Goal: Transaction & Acquisition: Purchase product/service

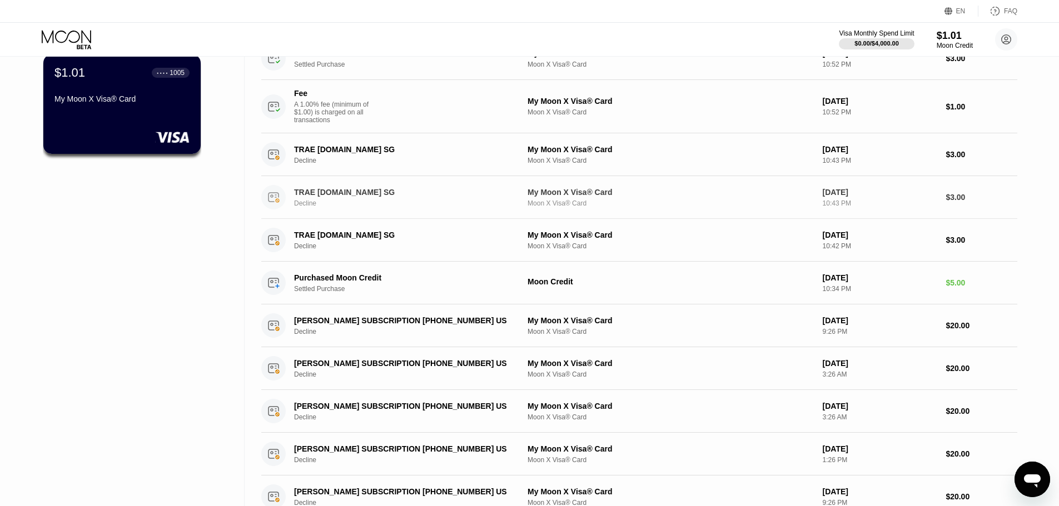
scroll to position [87, 0]
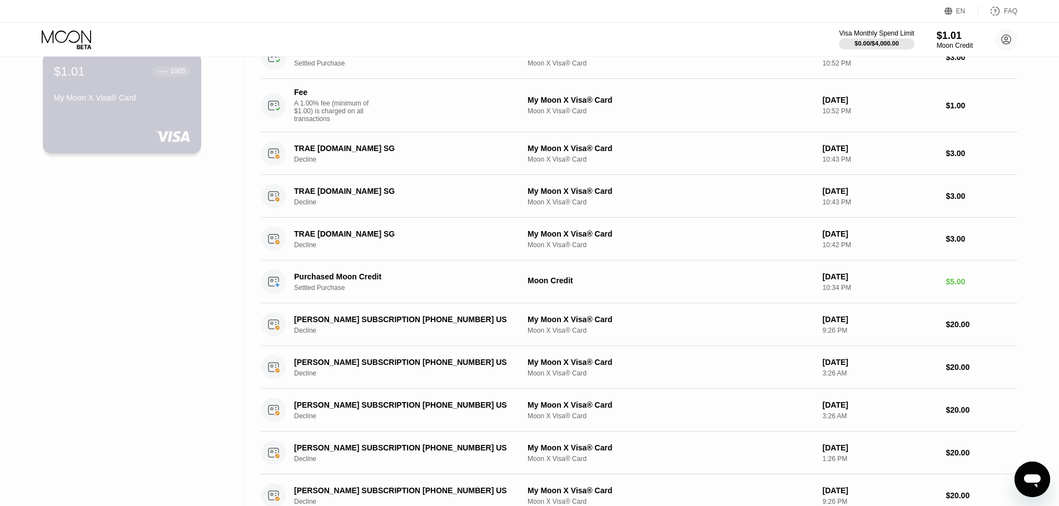
click at [112, 122] on div "$1.01 ● ● ● ● 1005 My Moon X Visa® Card" at bounding box center [122, 103] width 159 height 101
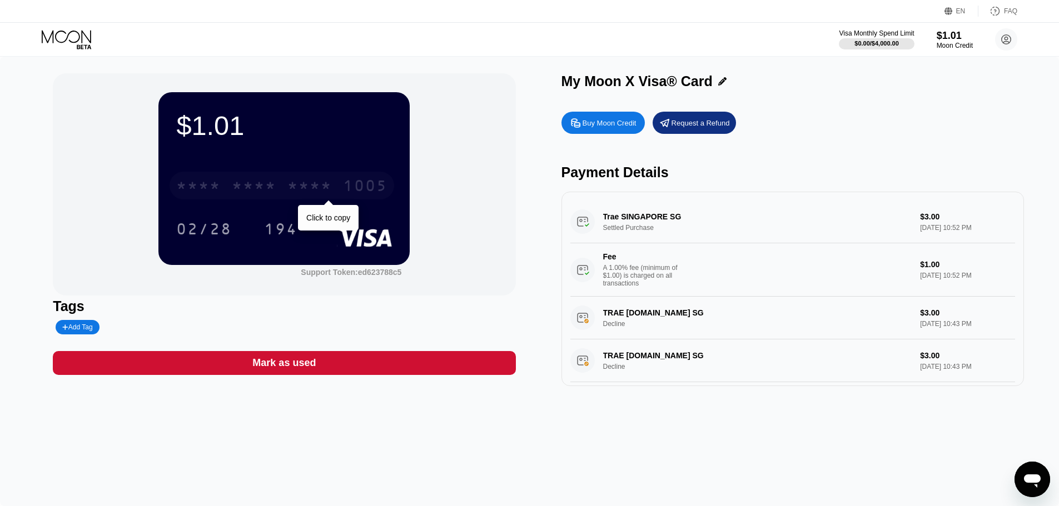
click at [300, 192] on div "* * * *" at bounding box center [309, 187] width 44 height 18
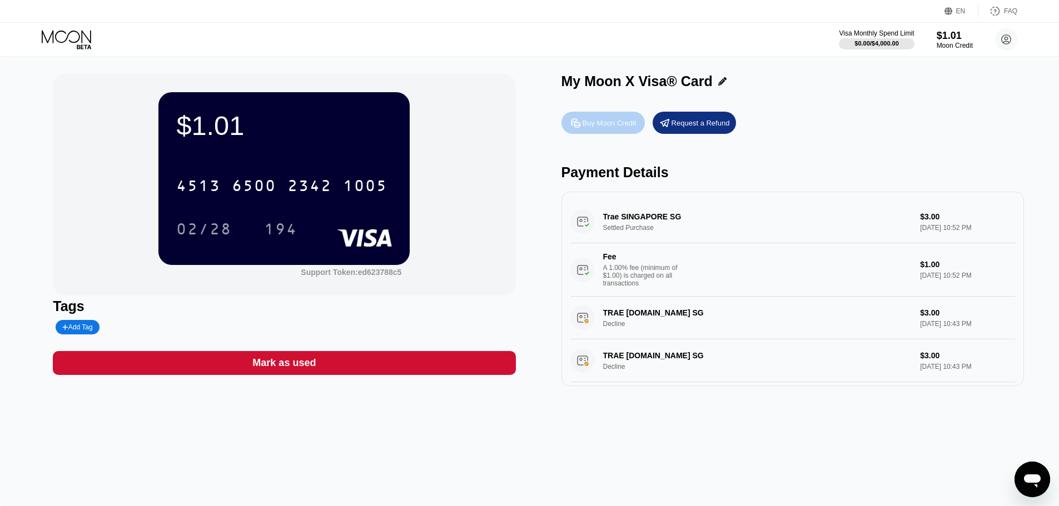
click at [618, 127] on div "Buy Moon Credit" at bounding box center [610, 122] width 54 height 9
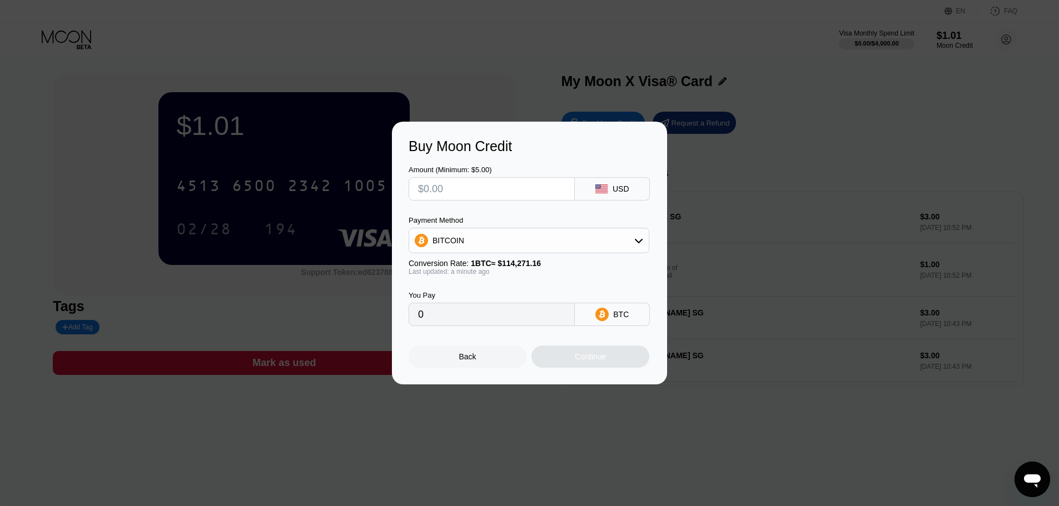
click at [524, 253] on div "BITCOIN" at bounding box center [529, 241] width 241 height 26
click at [523, 251] on div "BITCOIN" at bounding box center [529, 241] width 240 height 22
click at [499, 296] on div "USDT on TRON" at bounding box center [536, 295] width 210 height 9
type input "0.00"
click at [499, 316] on input "0.00" at bounding box center [491, 315] width 147 height 22
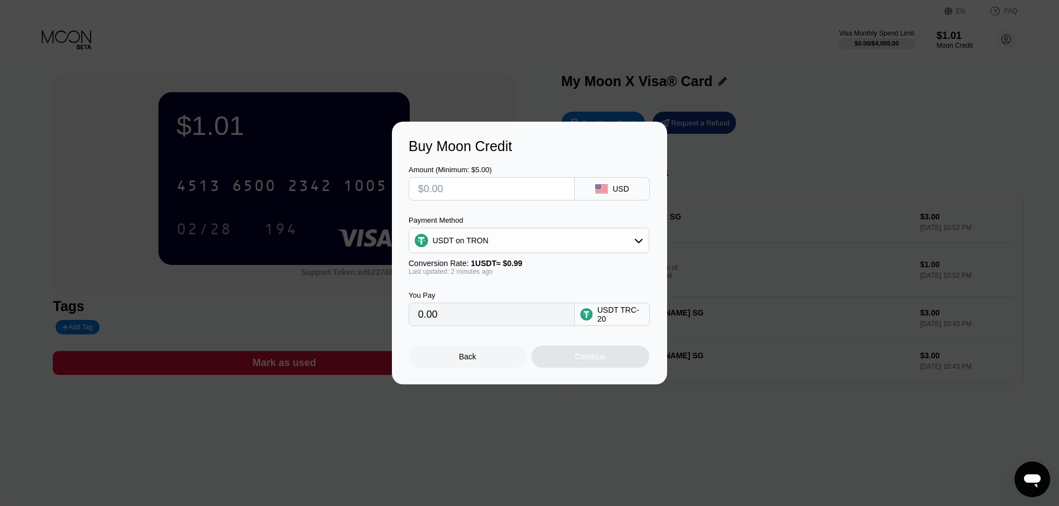
click at [499, 316] on input "0.00" at bounding box center [491, 315] width 147 height 22
click at [480, 189] on input "text" at bounding box center [491, 189] width 147 height 22
type input "$2"
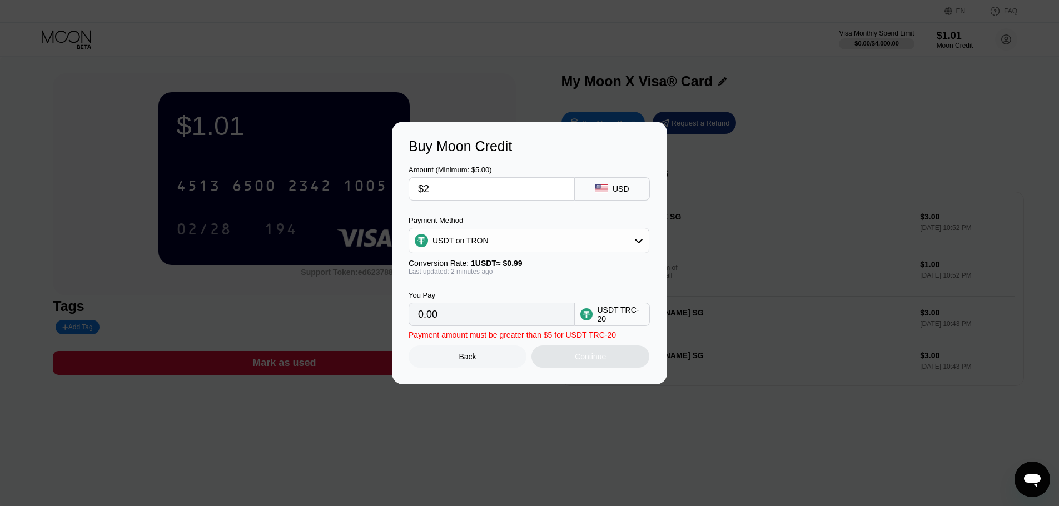
type input "2.02"
type input "$20"
type input "20.20"
type input "$20"
click at [589, 361] on div "Continue" at bounding box center [590, 356] width 31 height 9
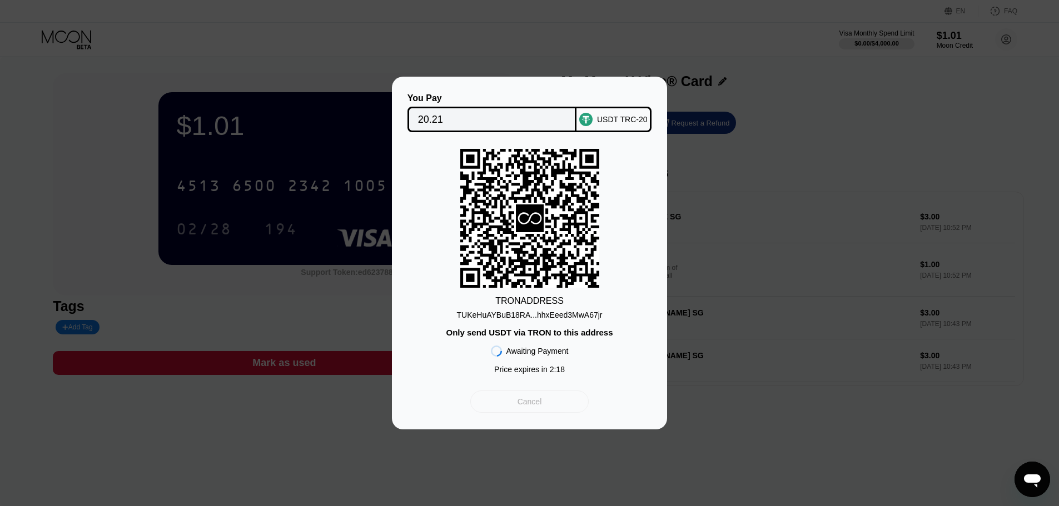
click at [550, 410] on div "Cancel" at bounding box center [529, 402] width 118 height 22
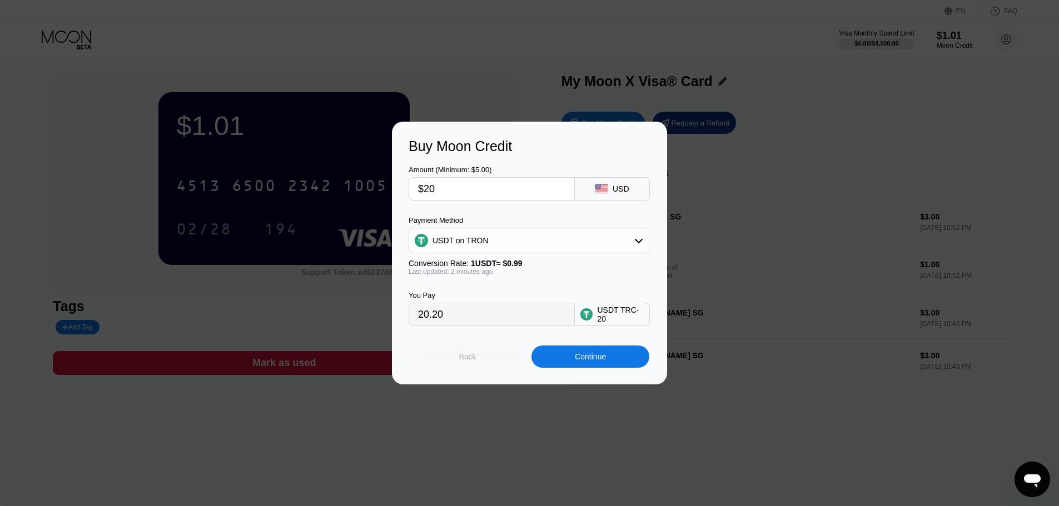
click at [465, 357] on div "Back" at bounding box center [467, 356] width 17 height 9
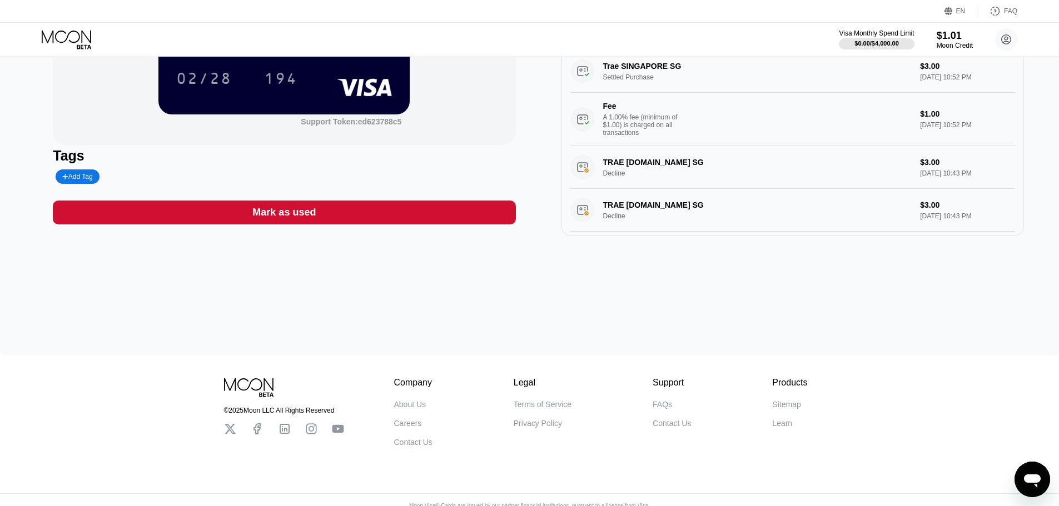
scroll to position [157, 0]
